Goal: Information Seeking & Learning: Find specific fact

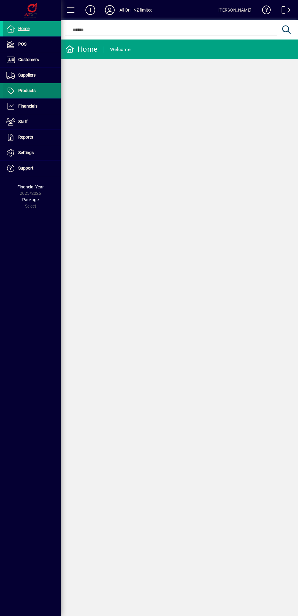
click at [32, 94] on span "Products" at bounding box center [19, 90] width 33 height 7
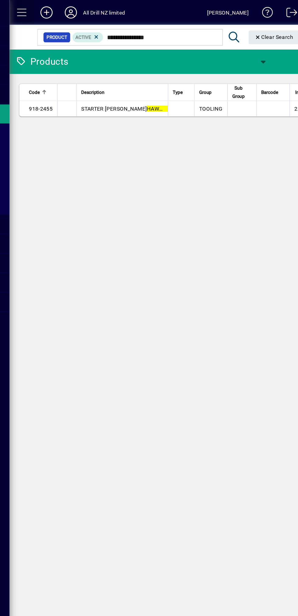
click at [67, 10] on span at bounding box center [71, 10] width 15 height 15
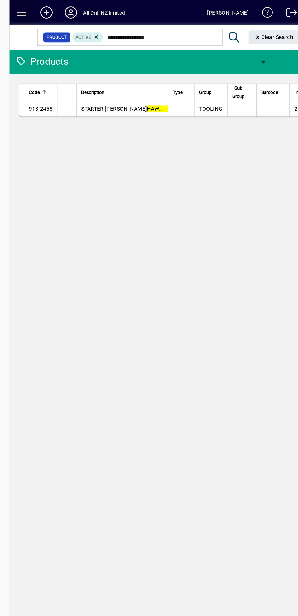
type input "**********"
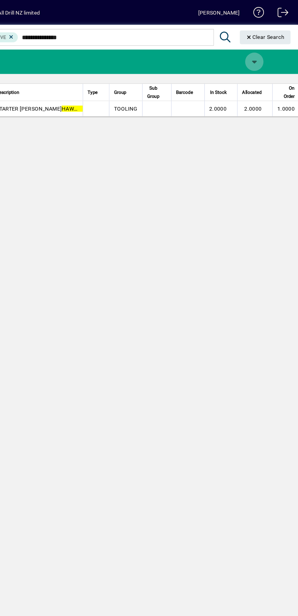
click at [263, 49] on span "button" at bounding box center [263, 49] width 15 height 15
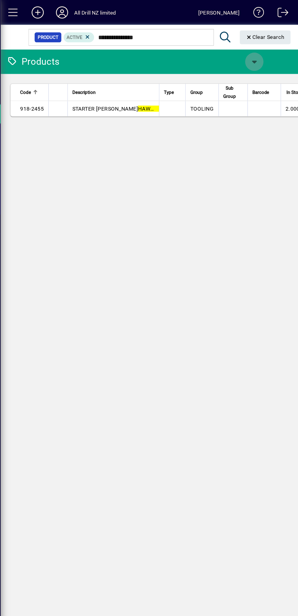
click at [263, 48] on span "button" at bounding box center [263, 49] width 15 height 15
click at [152, 88] on div at bounding box center [149, 308] width 298 height 616
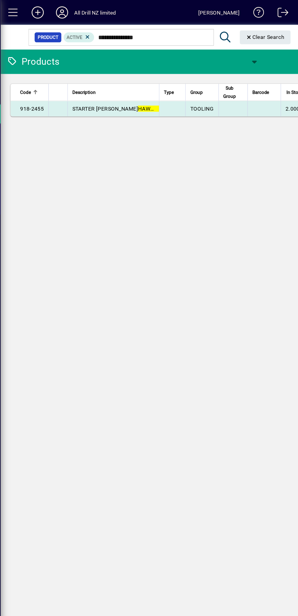
click at [179, 90] on td "STARTER ROD HAWKEYE 350 -F / 2.1 1-4 M (S 720MM OAL)" at bounding box center [150, 87] width 73 height 12
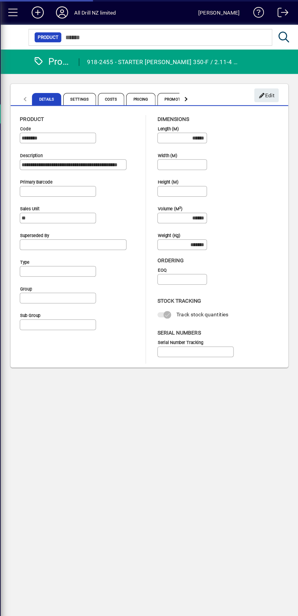
type input "**********"
type input "****"
click at [208, 79] on div at bounding box center [207, 78] width 3 height 3
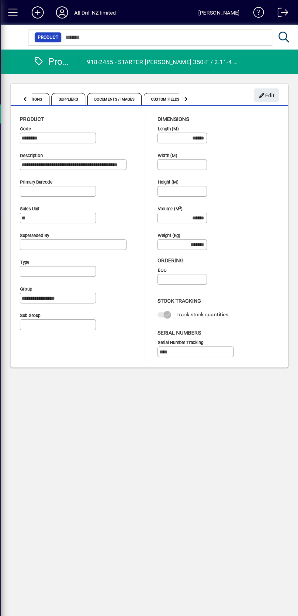
click at [208, 79] on div at bounding box center [207, 78] width 3 height 3
click at [209, 79] on div at bounding box center [207, 78] width 3 height 3
click at [211, 80] on div at bounding box center [208, 79] width 11 height 15
click at [80, 78] on div at bounding box center [80, 78] width 3 height 3
click at [81, 79] on div at bounding box center [80, 78] width 3 height 3
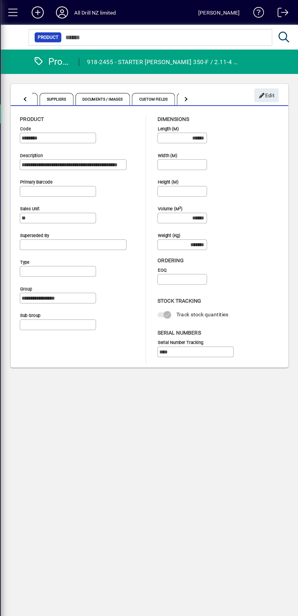
click at [81, 79] on div at bounding box center [80, 78] width 3 height 3
click at [81, 81] on div at bounding box center [80, 79] width 11 height 15
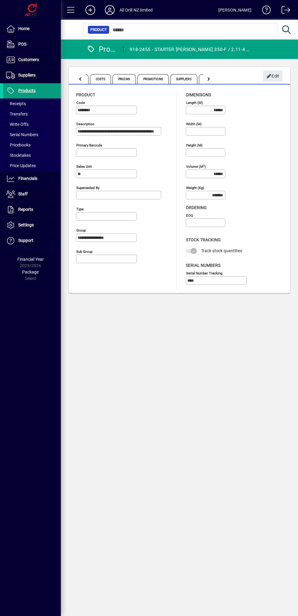
click at [72, 10] on span at bounding box center [71, 10] width 15 height 15
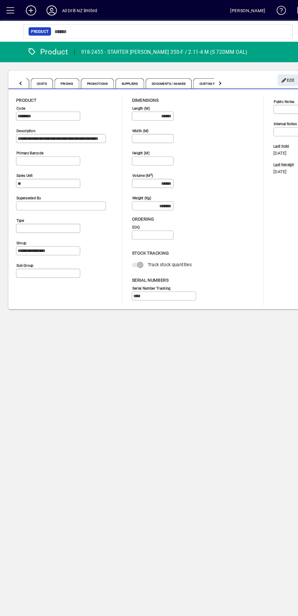
click at [237, 11] on div "[PERSON_NAME]" at bounding box center [234, 10] width 33 height 10
click at [67, 22] on div at bounding box center [170, 23] width 298 height 7
click at [54, 13] on icon at bounding box center [49, 10] width 12 height 10
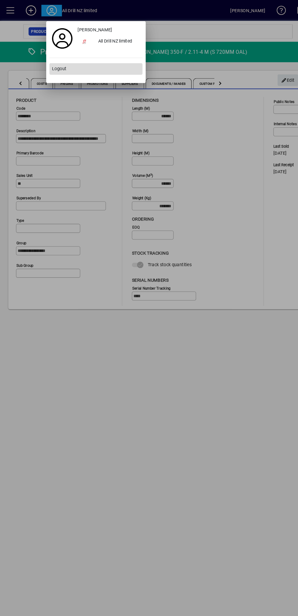
click at [58, 66] on span "Logout" at bounding box center [56, 65] width 14 height 6
